Goal: Communication & Community: Connect with others

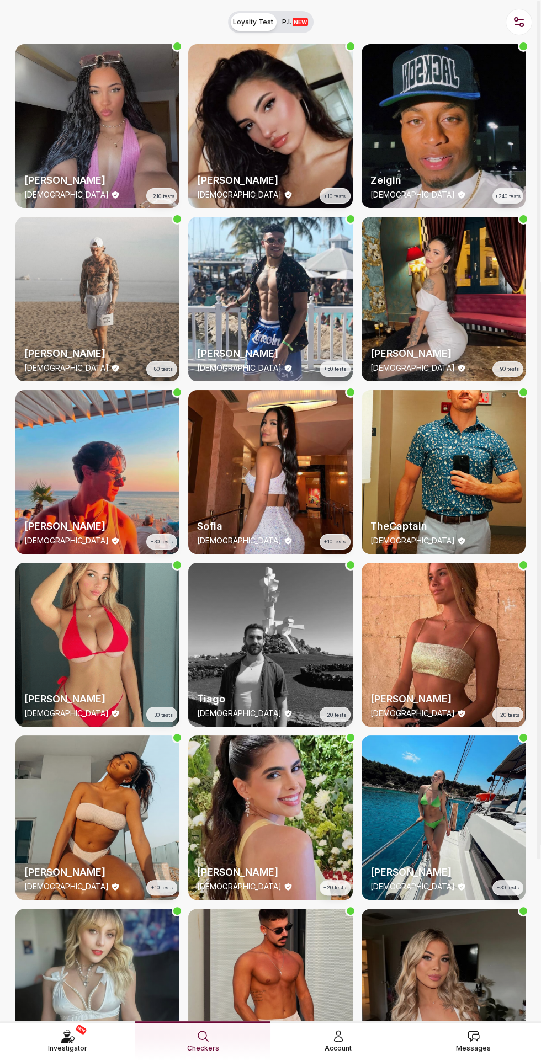
click at [476, 1043] on span "Messages" at bounding box center [473, 1048] width 35 height 11
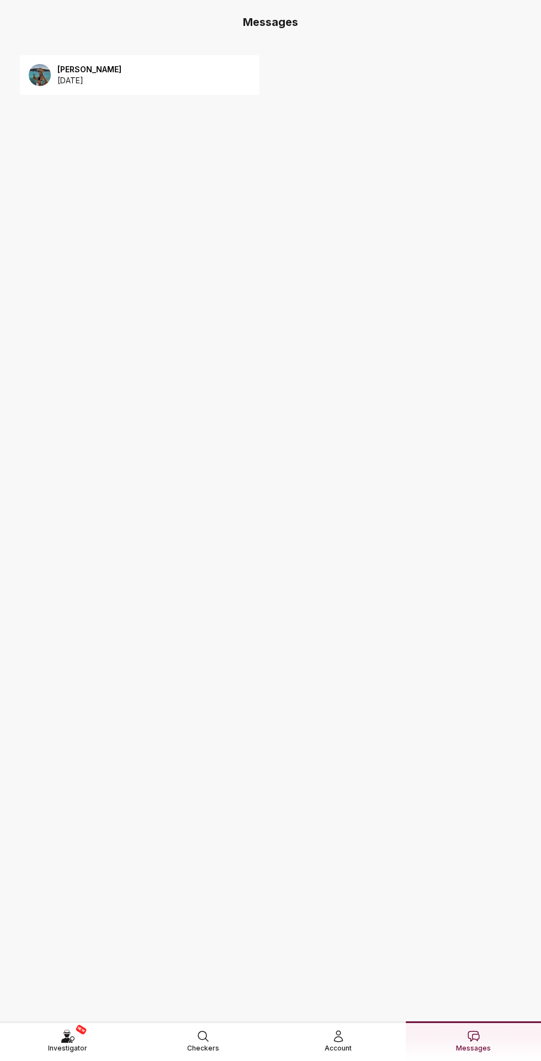
click at [38, 84] on img at bounding box center [40, 75] width 22 height 22
